Goal: Check status: Check status

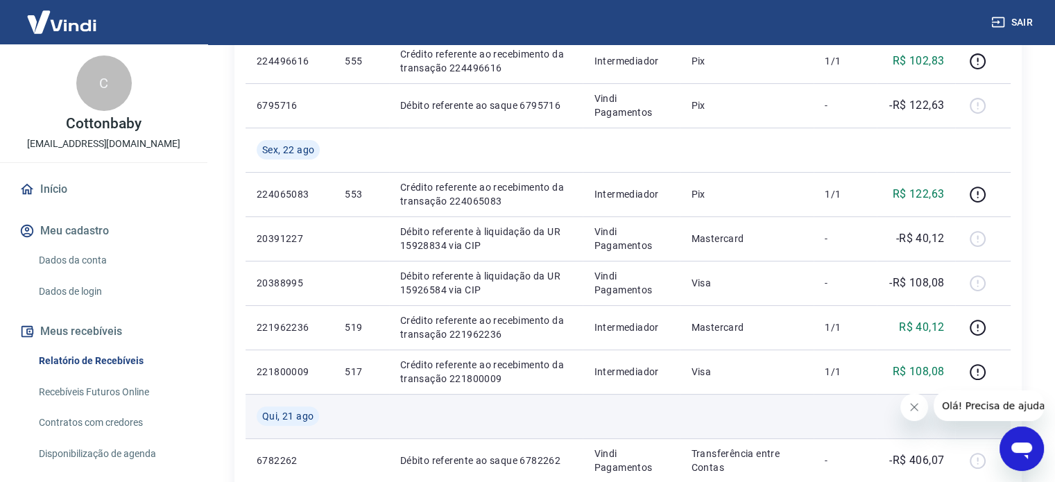
scroll to position [347, 0]
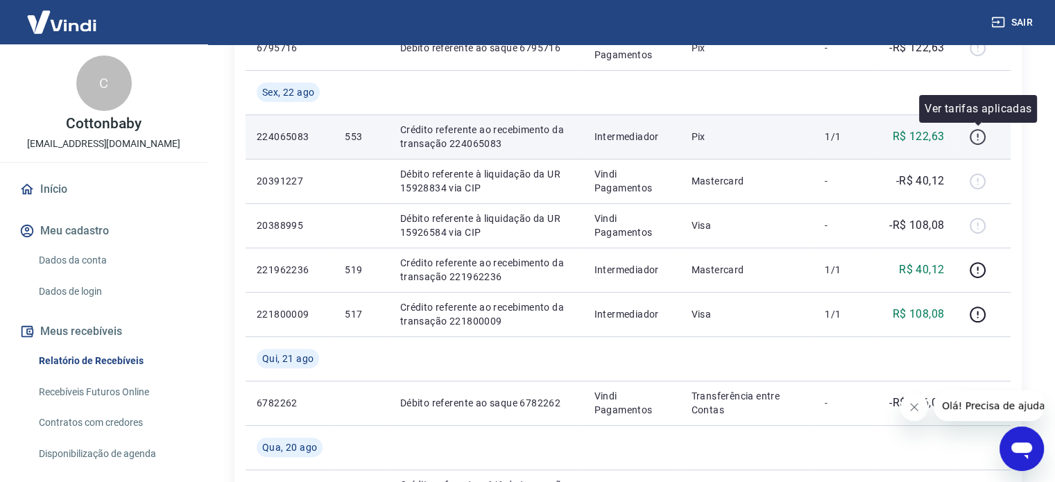
click at [981, 138] on icon "button" at bounding box center [977, 136] width 17 height 17
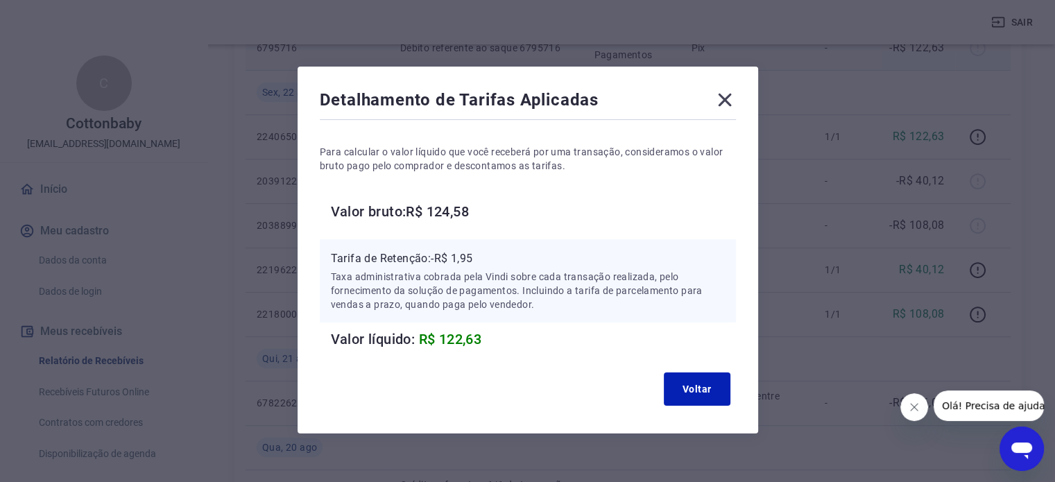
drag, startPoint x: 732, startPoint y: 96, endPoint x: 724, endPoint y: 46, distance: 51.3
click at [732, 96] on icon at bounding box center [725, 100] width 22 height 22
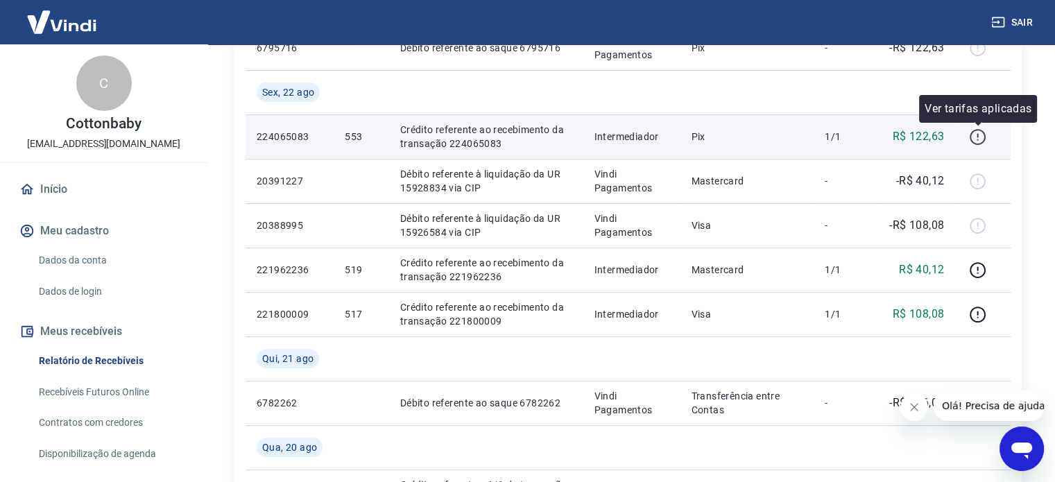
click at [983, 137] on icon "button" at bounding box center [977, 136] width 17 height 17
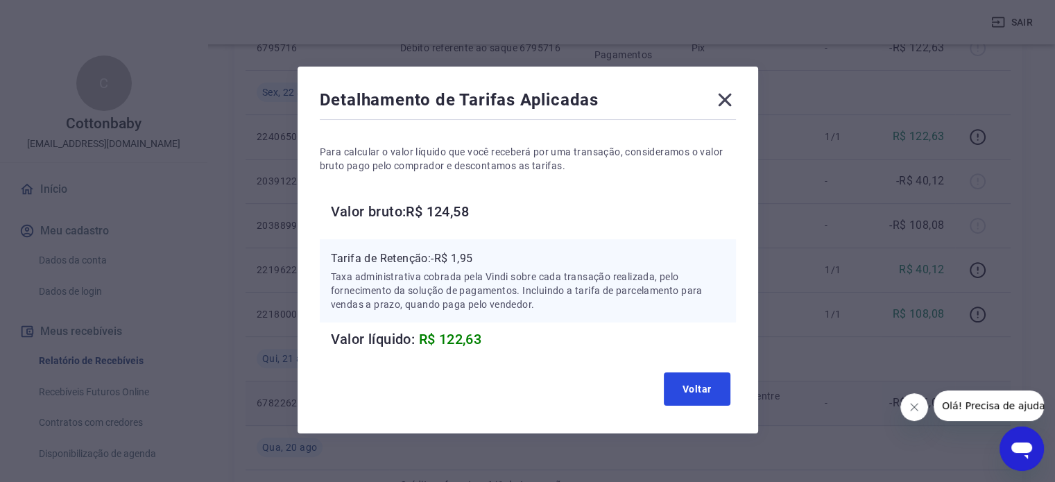
click at [698, 390] on button "Voltar" at bounding box center [697, 388] width 67 height 33
